Goal: Transaction & Acquisition: Obtain resource

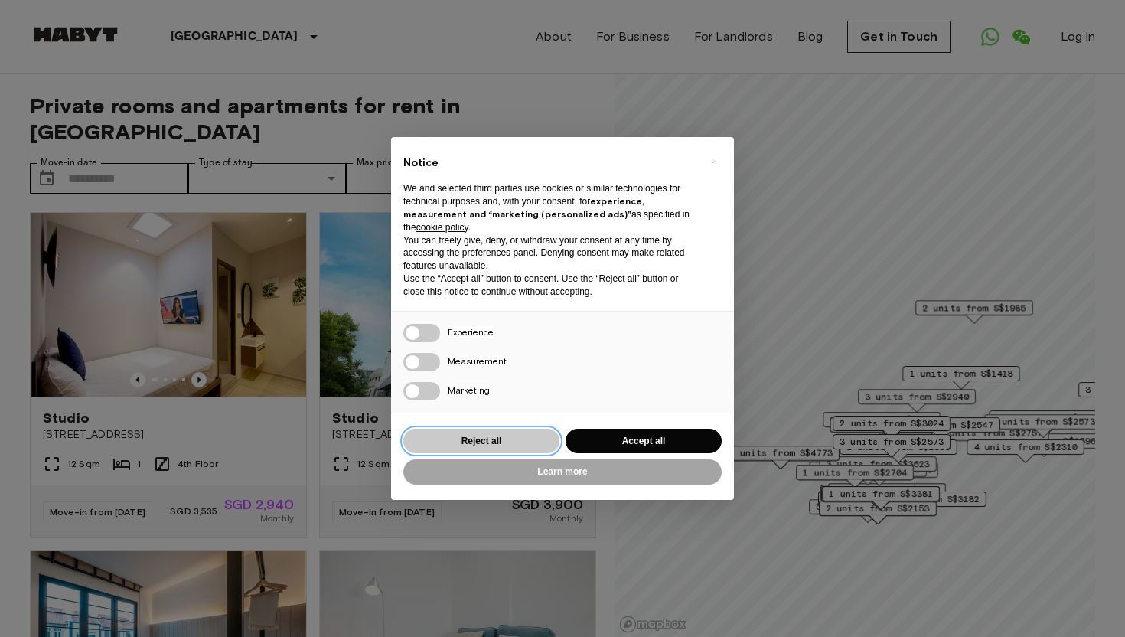
click at [529, 438] on button "Reject all" at bounding box center [481, 440] width 156 height 25
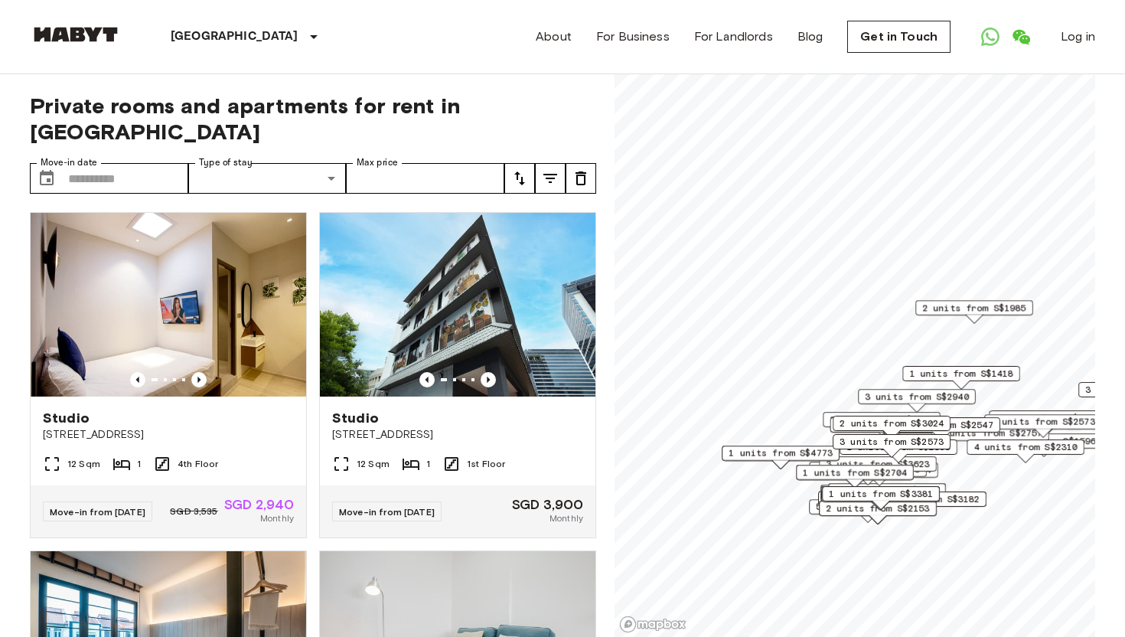
scroll to position [3, 0]
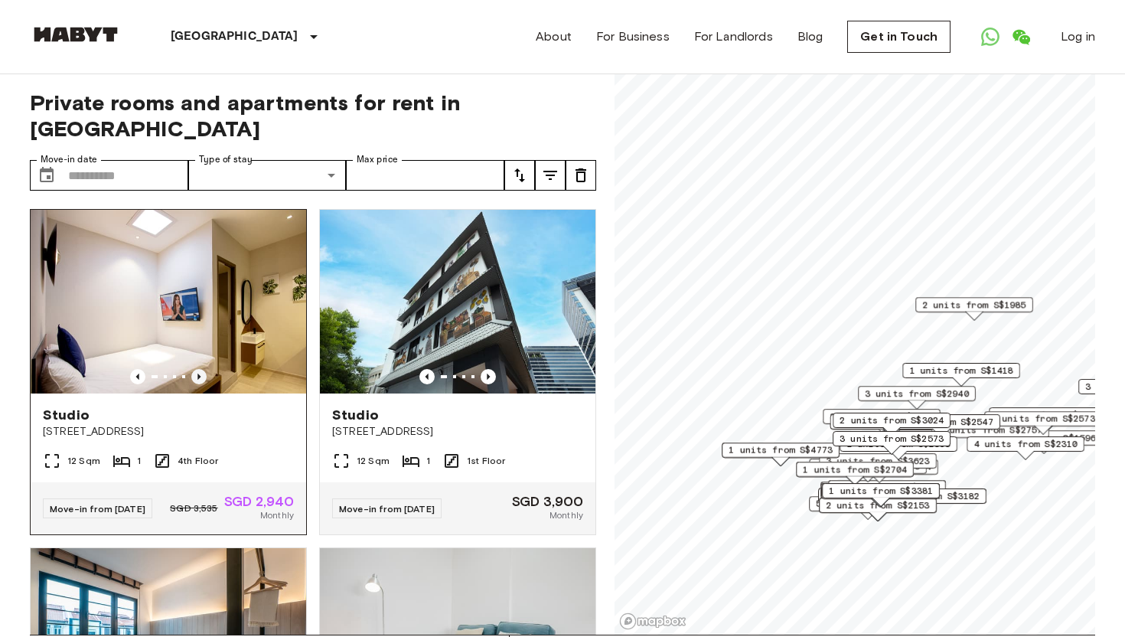
click at [198, 369] on icon "Previous image" at bounding box center [198, 376] width 15 height 15
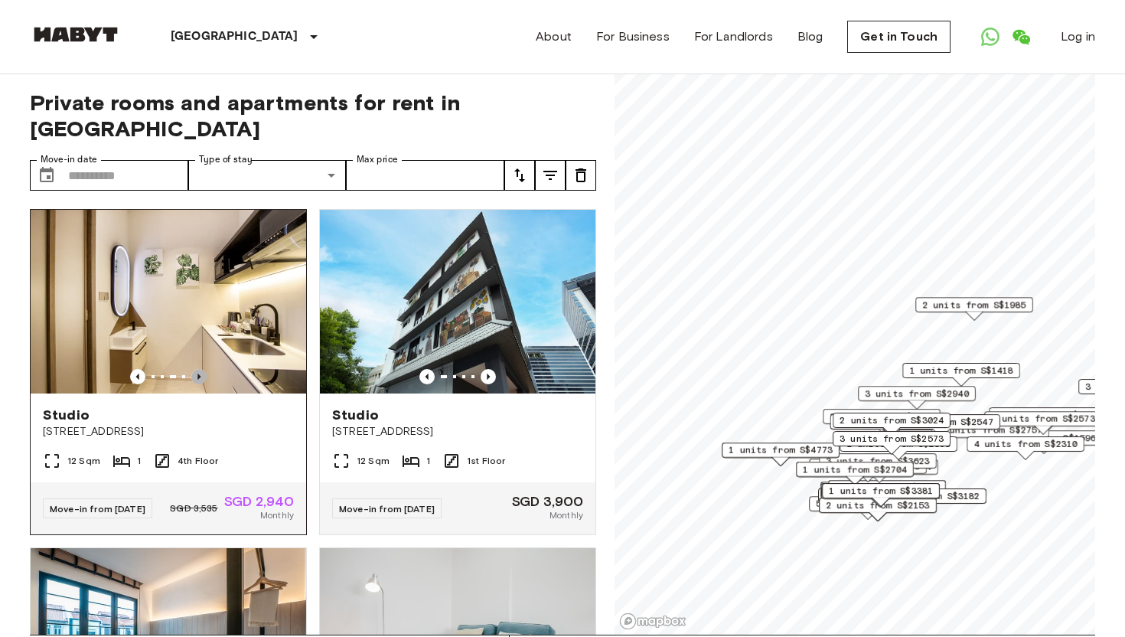
click at [198, 369] on icon "Previous image" at bounding box center [198, 376] width 15 height 15
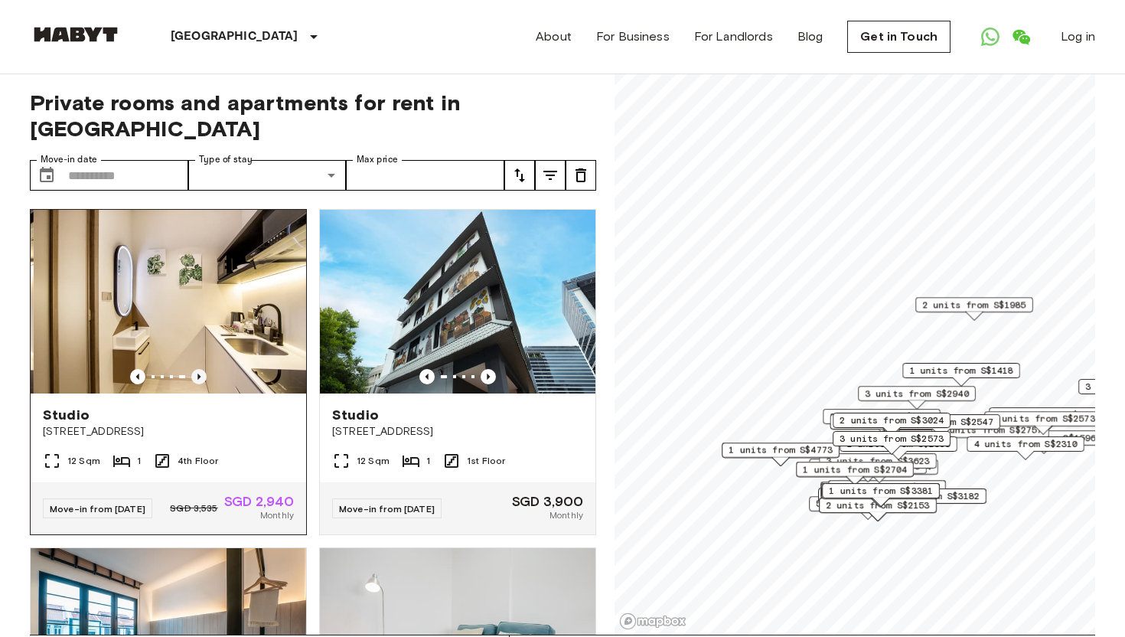
click at [198, 369] on icon "Previous image" at bounding box center [198, 376] width 15 height 15
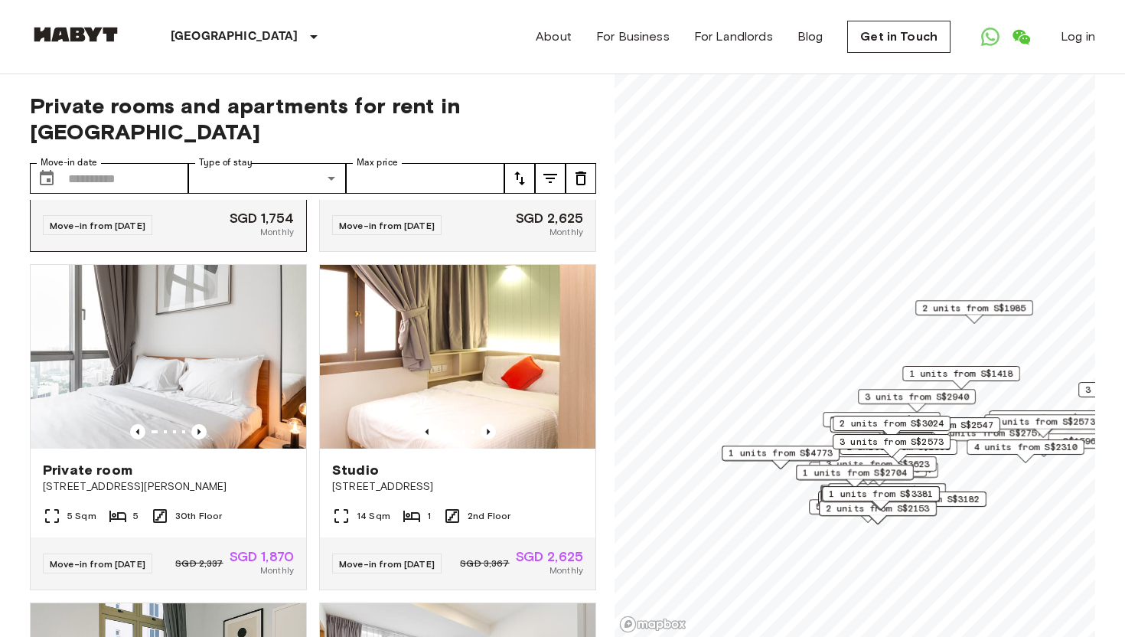
scroll to position [623, 0]
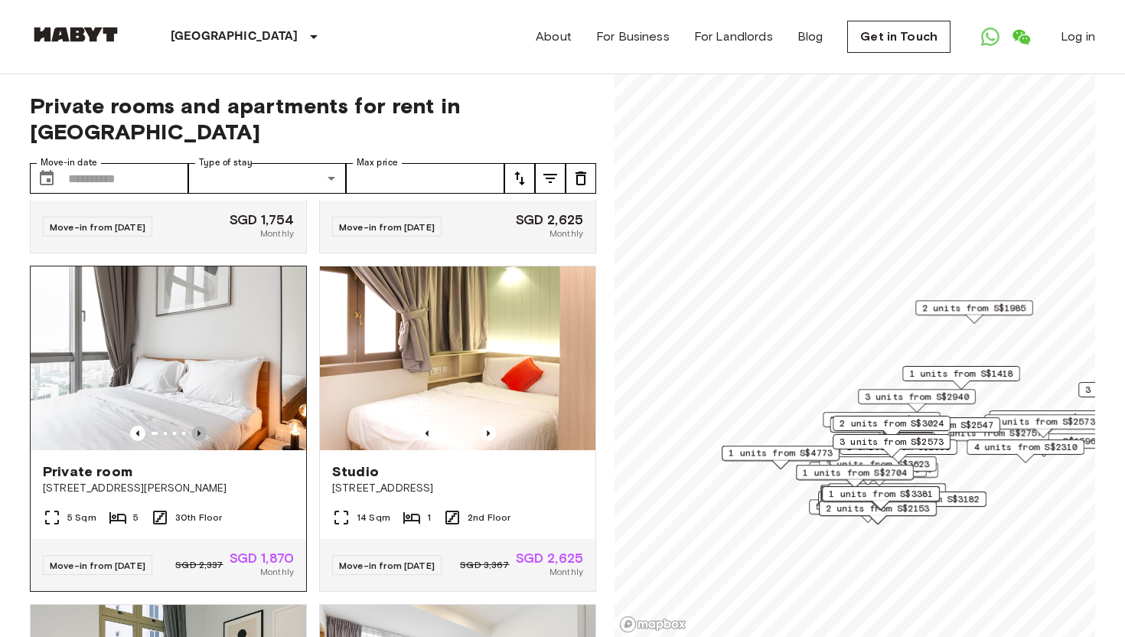
click at [197, 425] on icon "Previous image" at bounding box center [198, 432] width 15 height 15
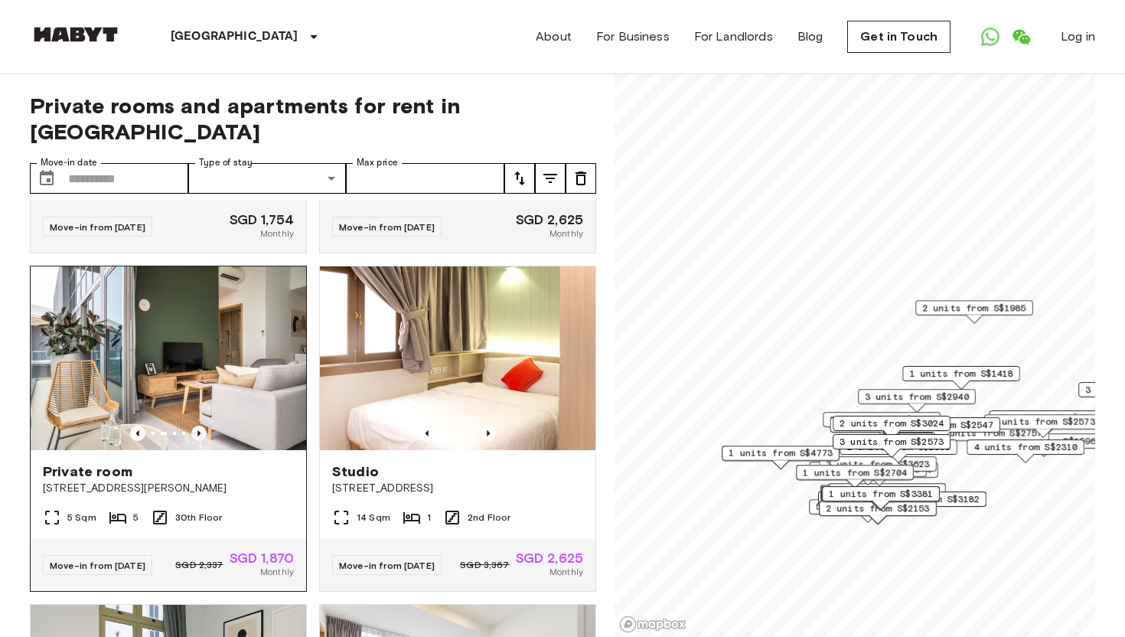
click at [197, 425] on icon "Previous image" at bounding box center [198, 432] width 15 height 15
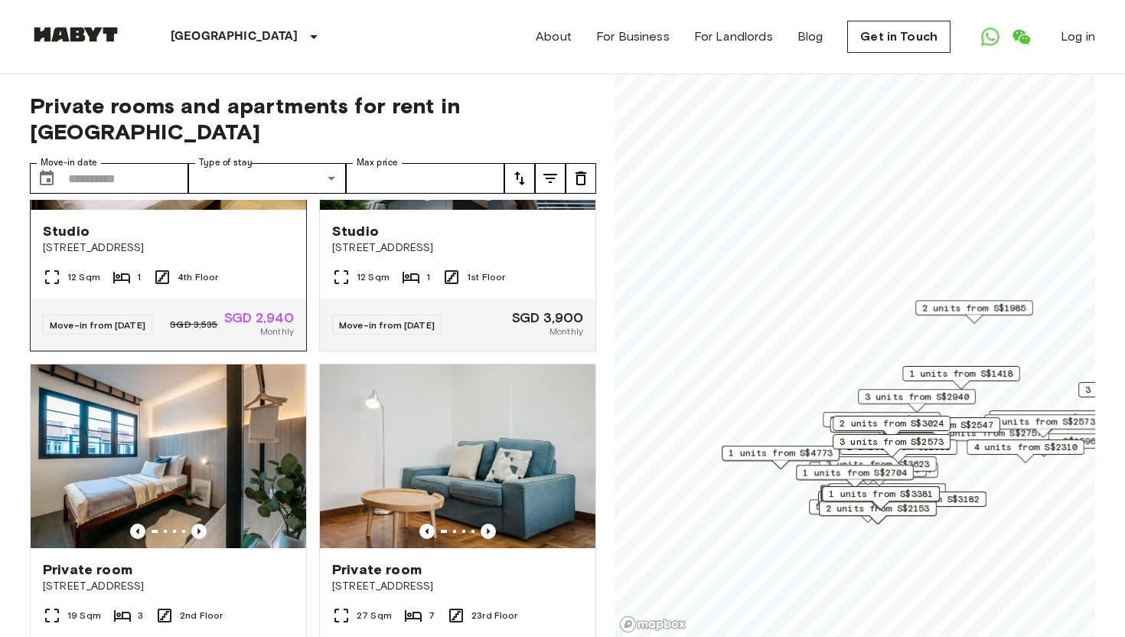
scroll to position [330, 0]
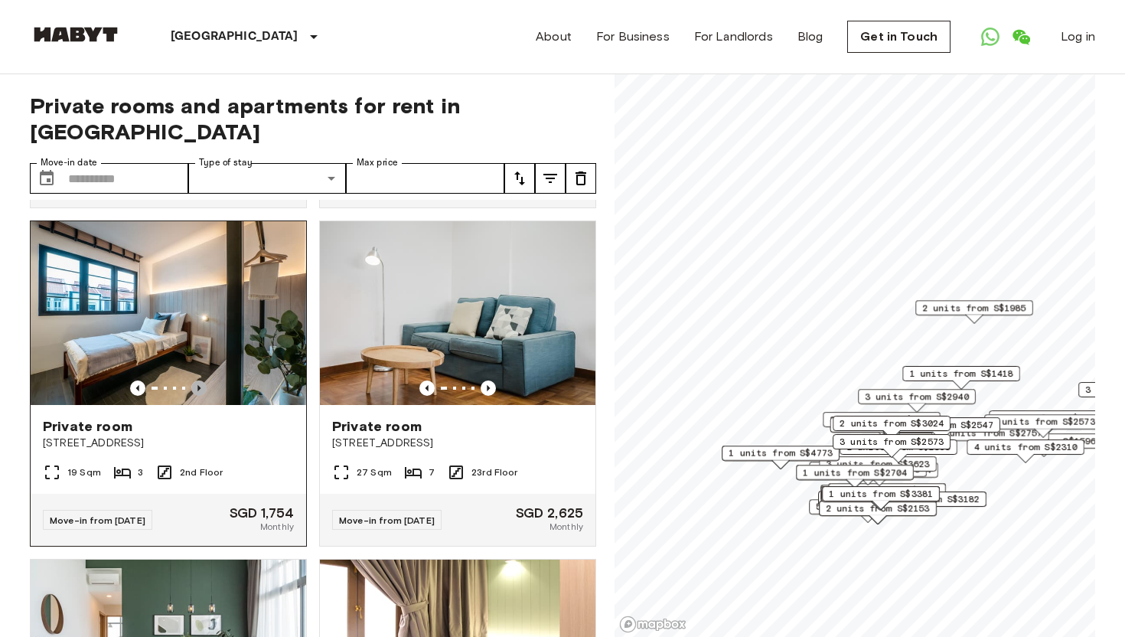
click at [198, 385] on icon "Previous image" at bounding box center [198, 388] width 3 height 6
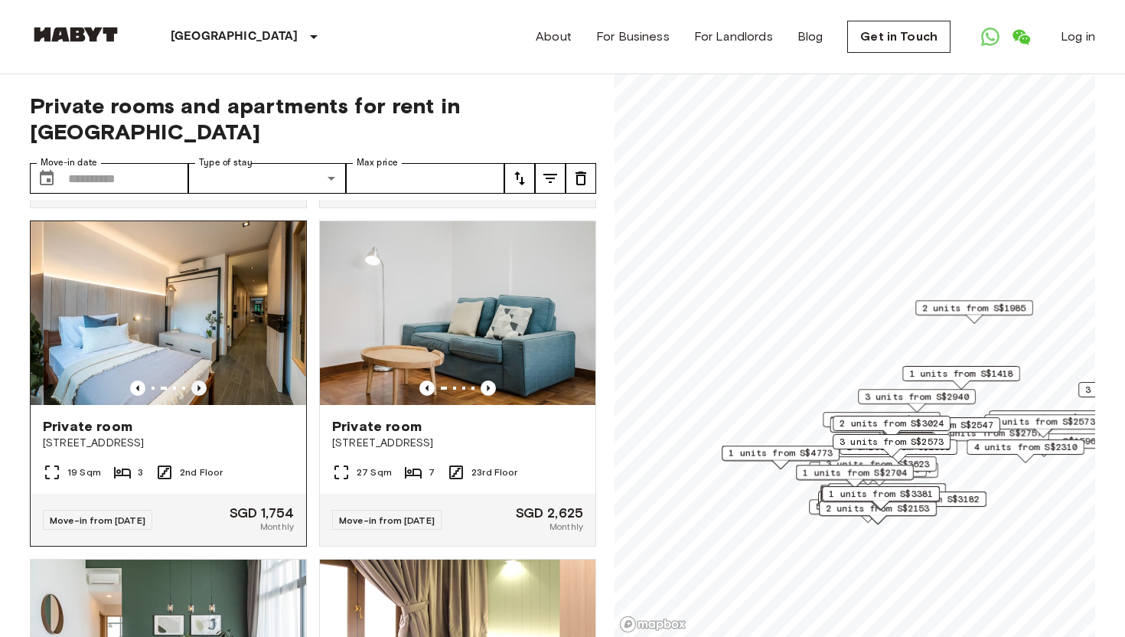
click at [198, 385] on icon "Previous image" at bounding box center [198, 388] width 3 height 6
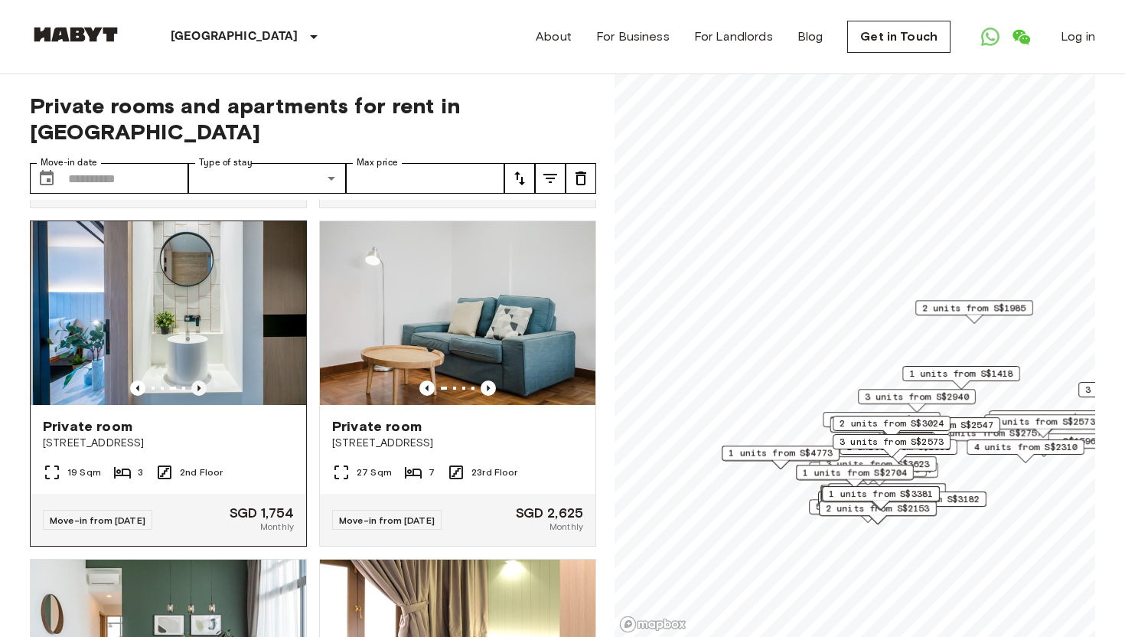
click at [198, 385] on icon "Previous image" at bounding box center [198, 388] width 3 height 6
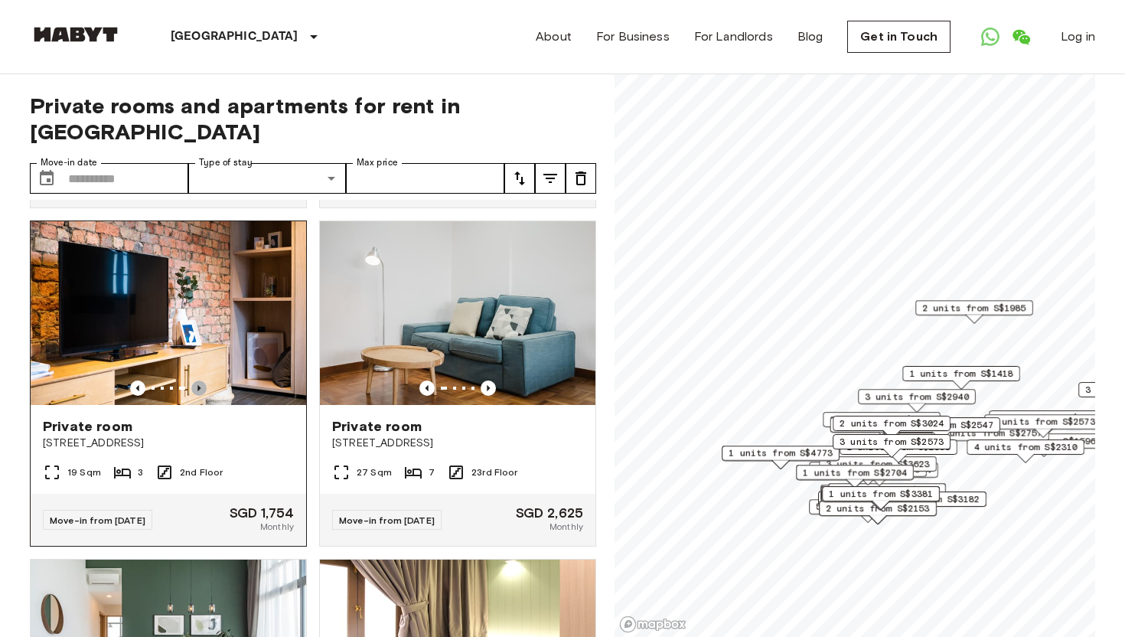
click at [198, 385] on icon "Previous image" at bounding box center [198, 388] width 3 height 6
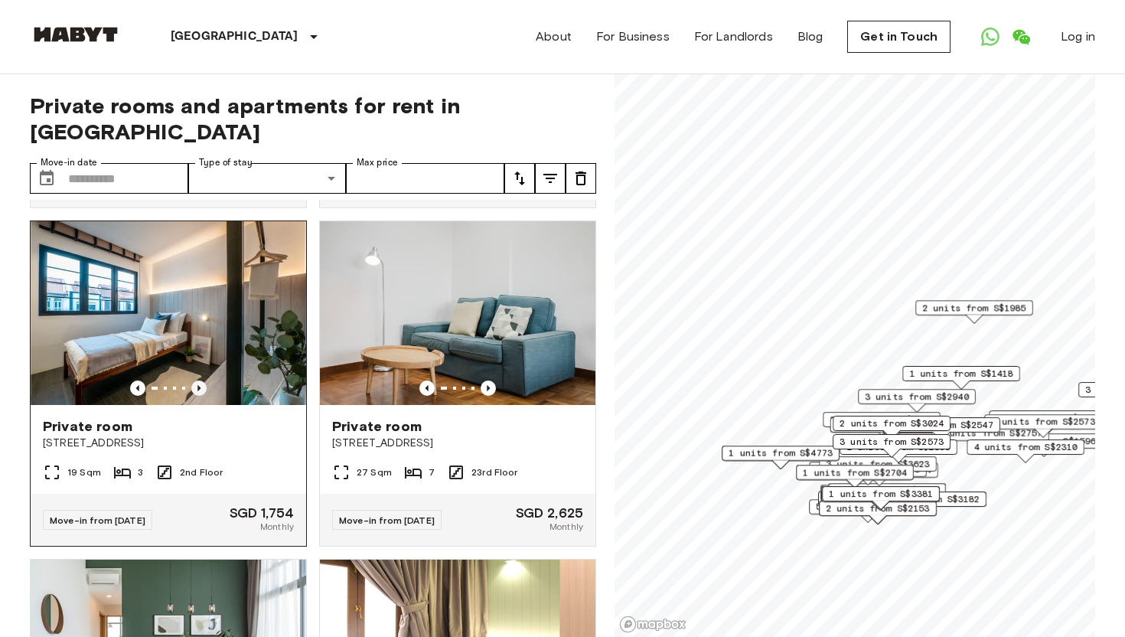
click at [197, 380] on icon "Previous image" at bounding box center [198, 387] width 15 height 15
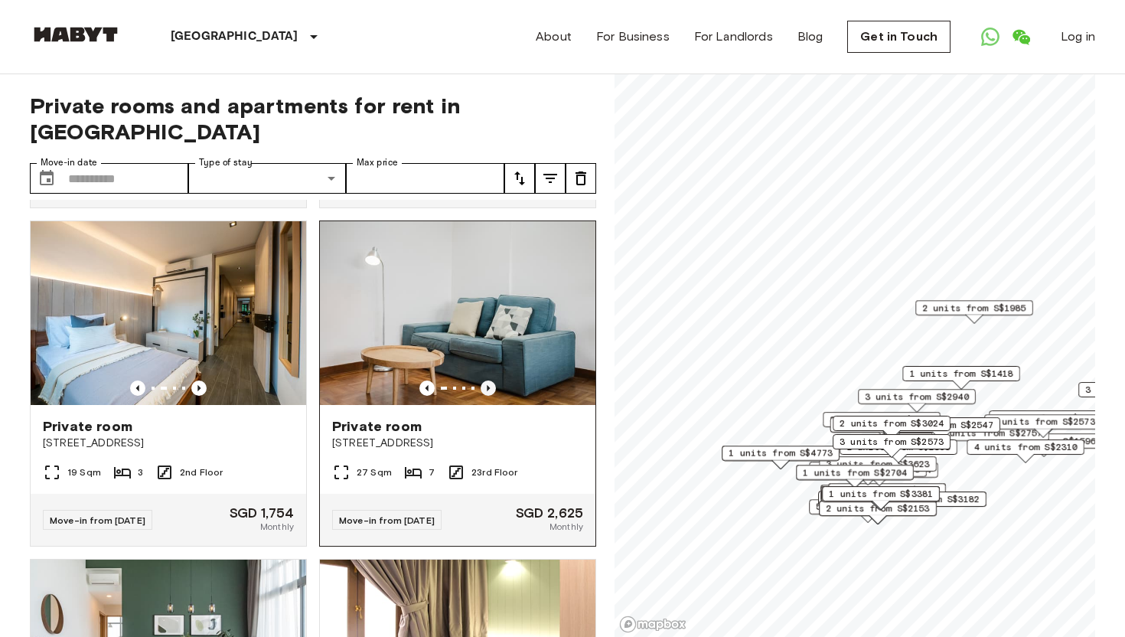
click at [487, 385] on icon "Previous image" at bounding box center [488, 388] width 3 height 6
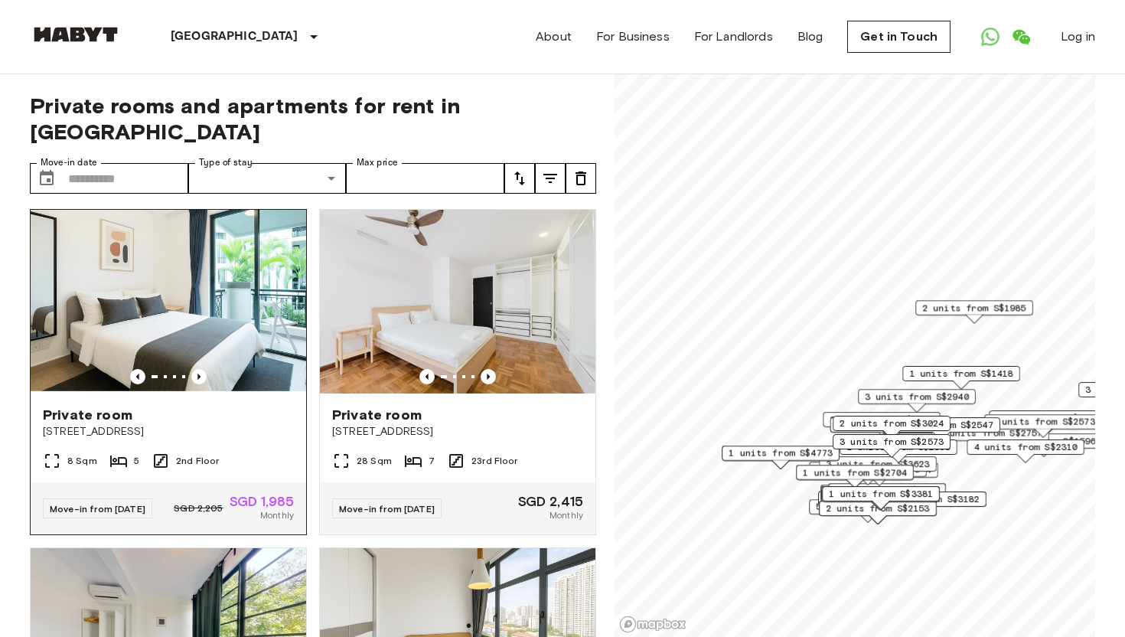
scroll to position [1355, 0]
click at [199, 374] on icon "Previous image" at bounding box center [198, 377] width 3 height 6
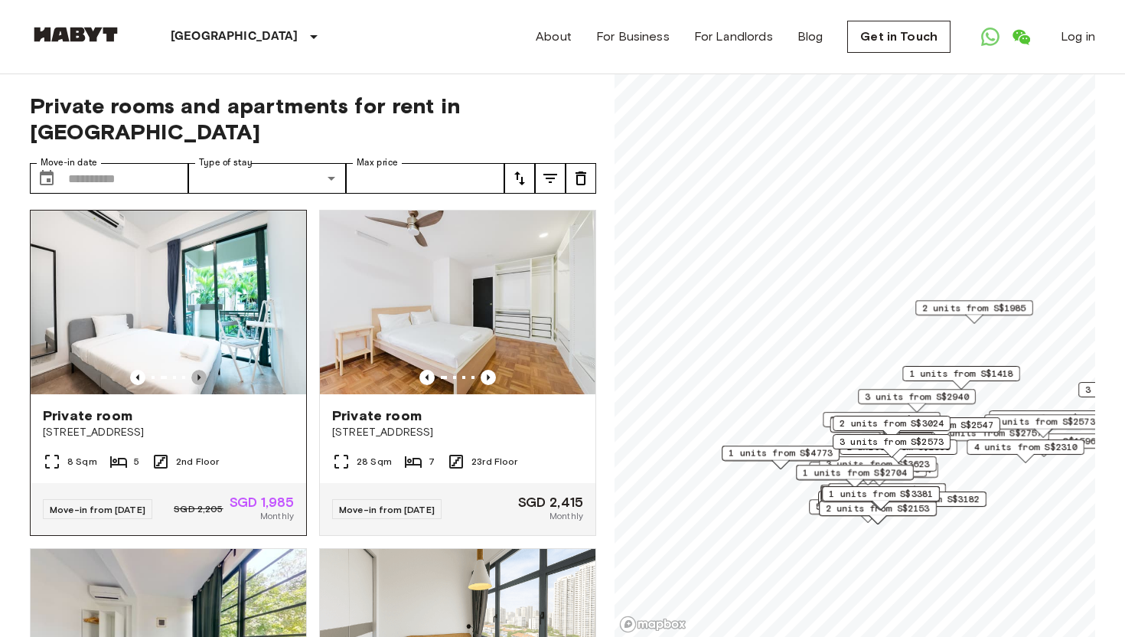
click at [199, 374] on icon "Previous image" at bounding box center [198, 377] width 3 height 6
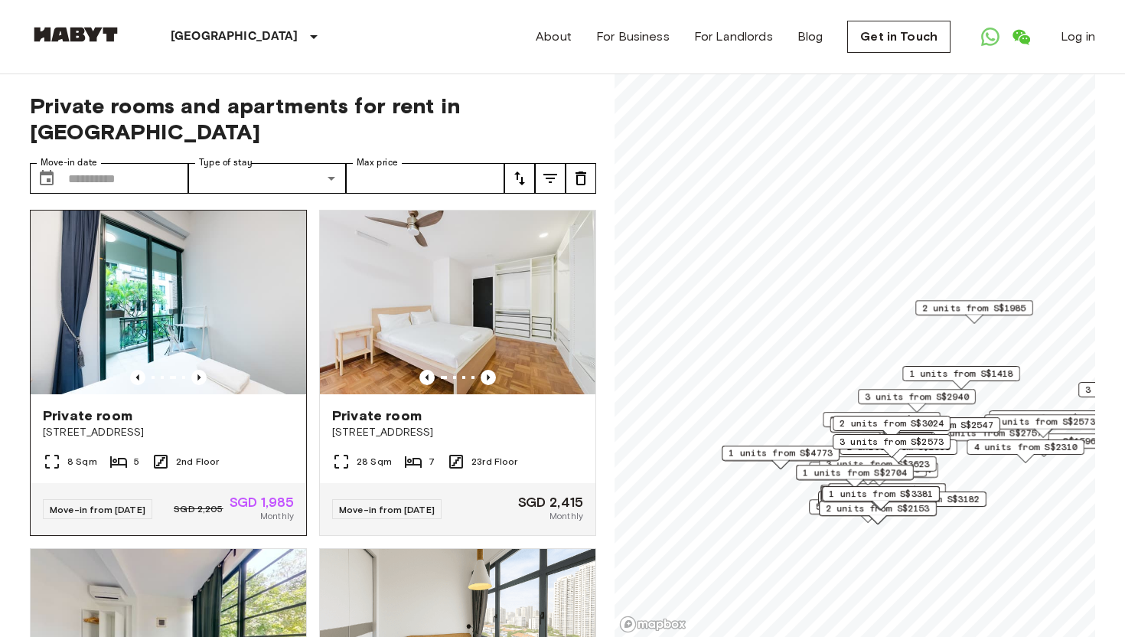
click at [73, 414] on span "Private room" at bounding box center [88, 415] width 90 height 18
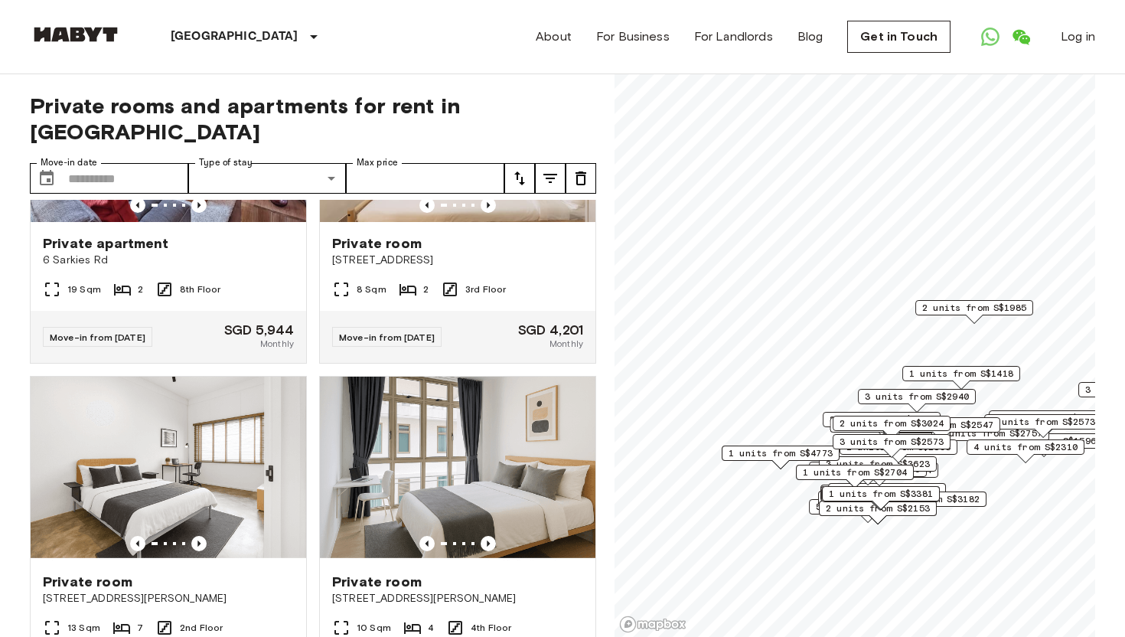
scroll to position [7982, 0]
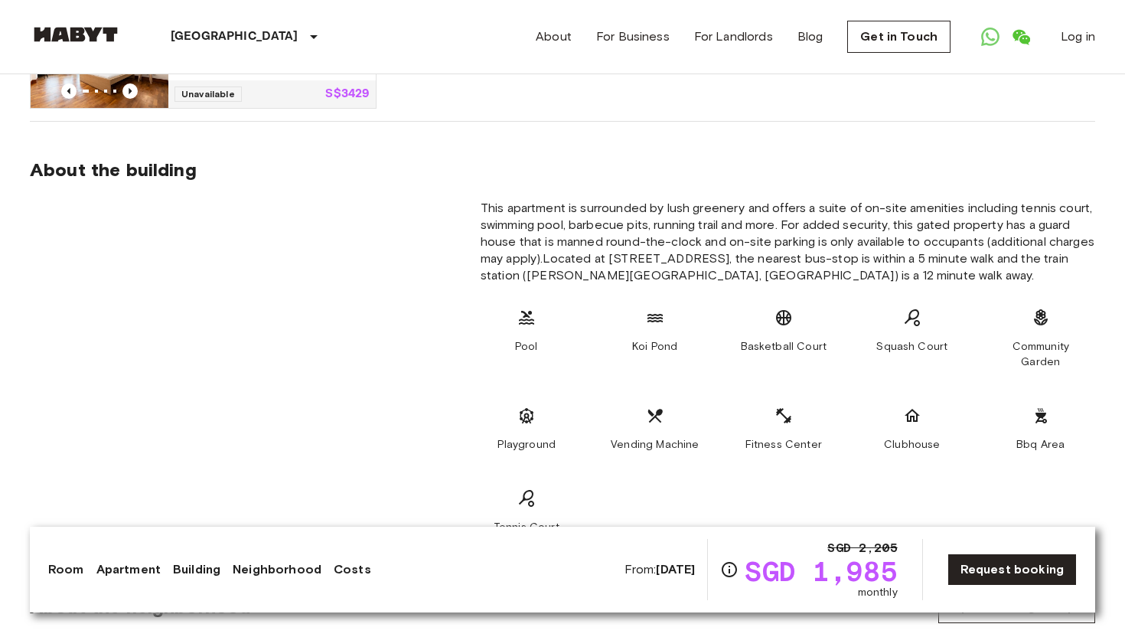
scroll to position [1349, 0]
